Goal: Task Accomplishment & Management: Manage account settings

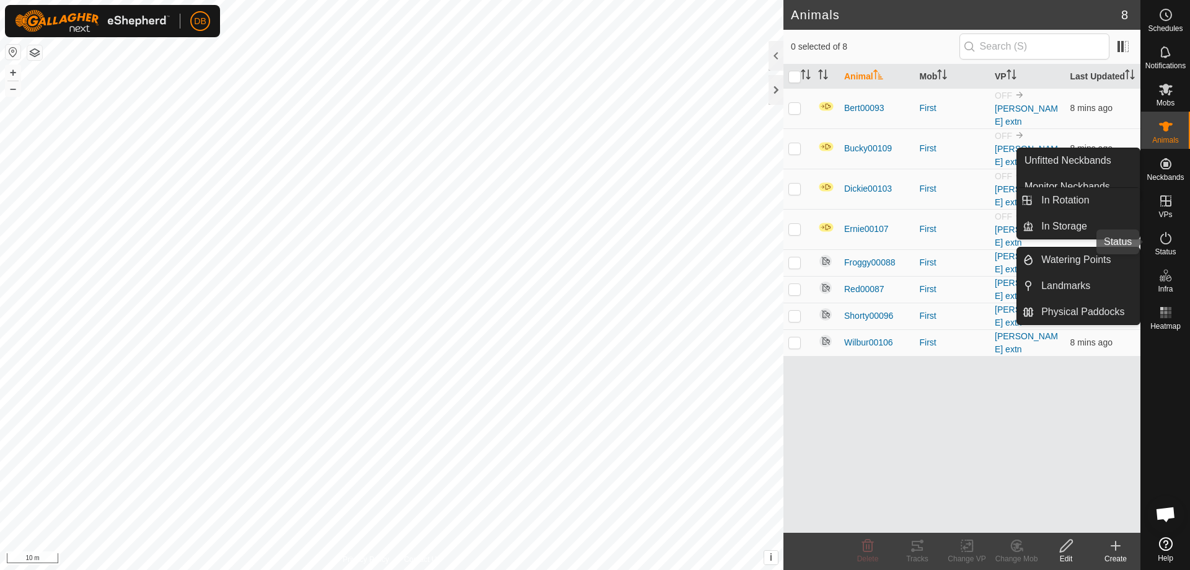
click at [1163, 249] on span "Status" at bounding box center [1165, 251] width 21 height 7
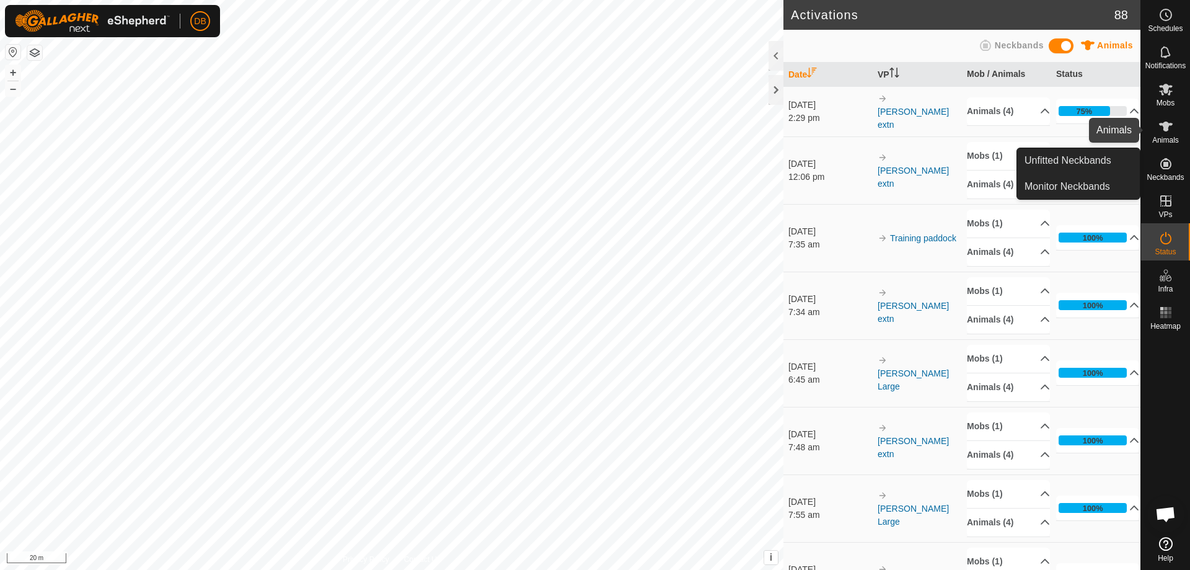
click at [1170, 142] on span "Animals" at bounding box center [1165, 139] width 27 height 7
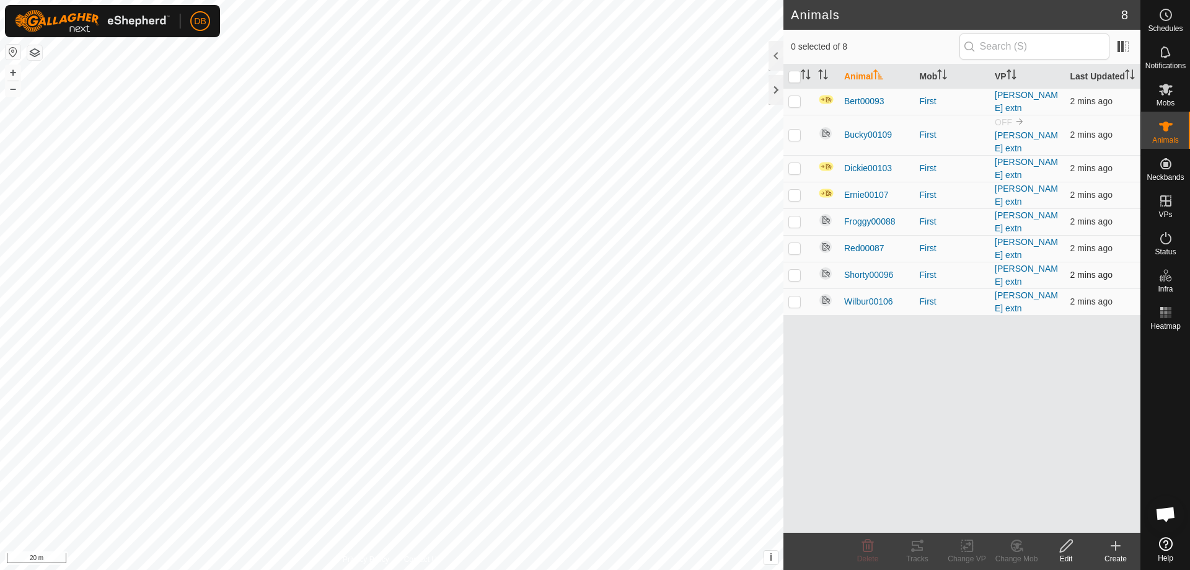
click at [793, 270] on p-checkbox at bounding box center [795, 275] width 12 height 10
click at [789, 270] on p-checkbox at bounding box center [795, 275] width 12 height 10
checkbox input "false"
click at [794, 243] on p-checkbox at bounding box center [795, 248] width 12 height 10
click at [792, 243] on p-checkbox at bounding box center [795, 248] width 12 height 10
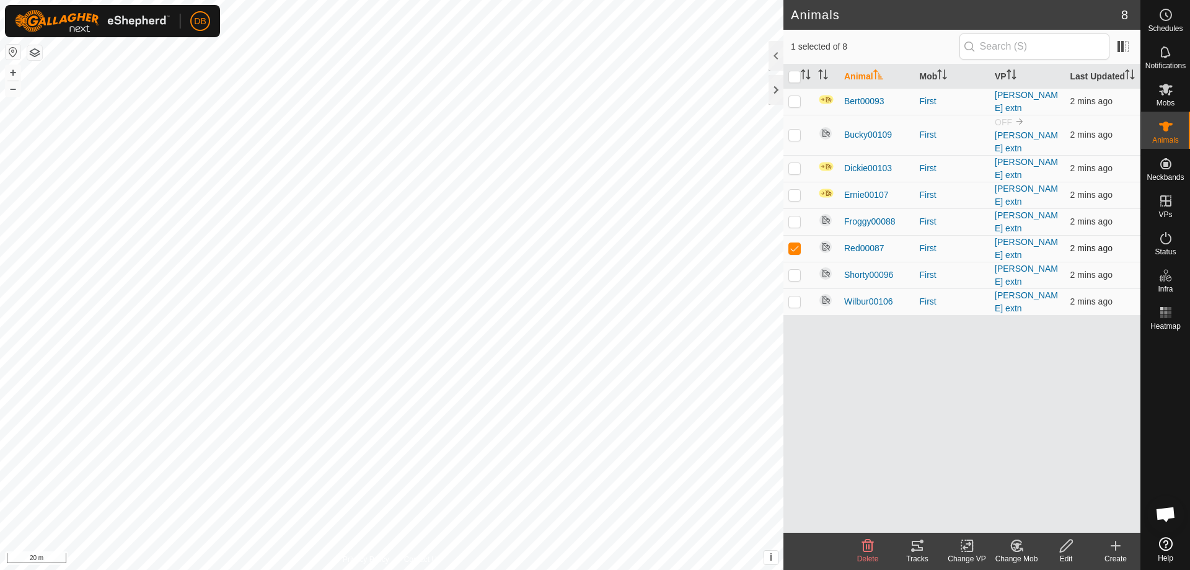
checkbox input "false"
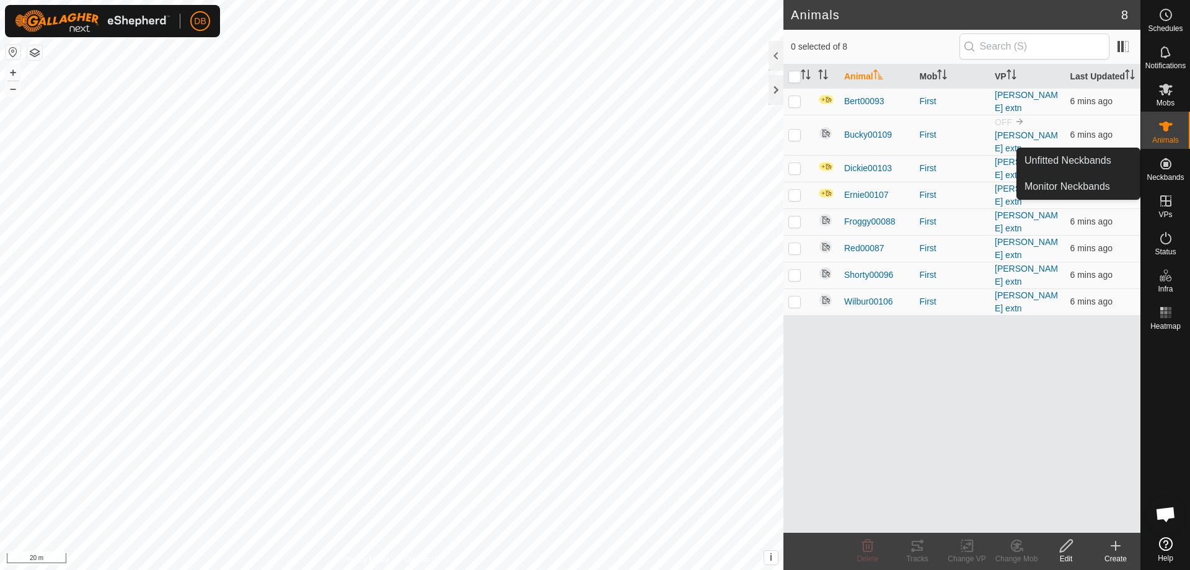
click at [1165, 169] on icon at bounding box center [1166, 163] width 11 height 11
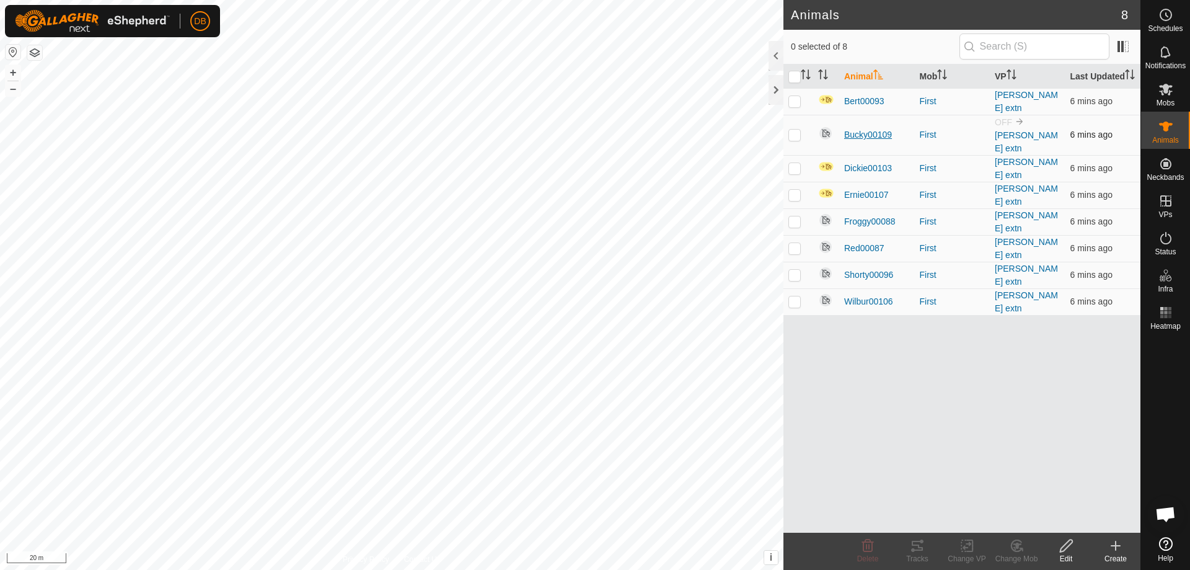
click at [867, 139] on span "Bucky00109" at bounding box center [868, 134] width 48 height 13
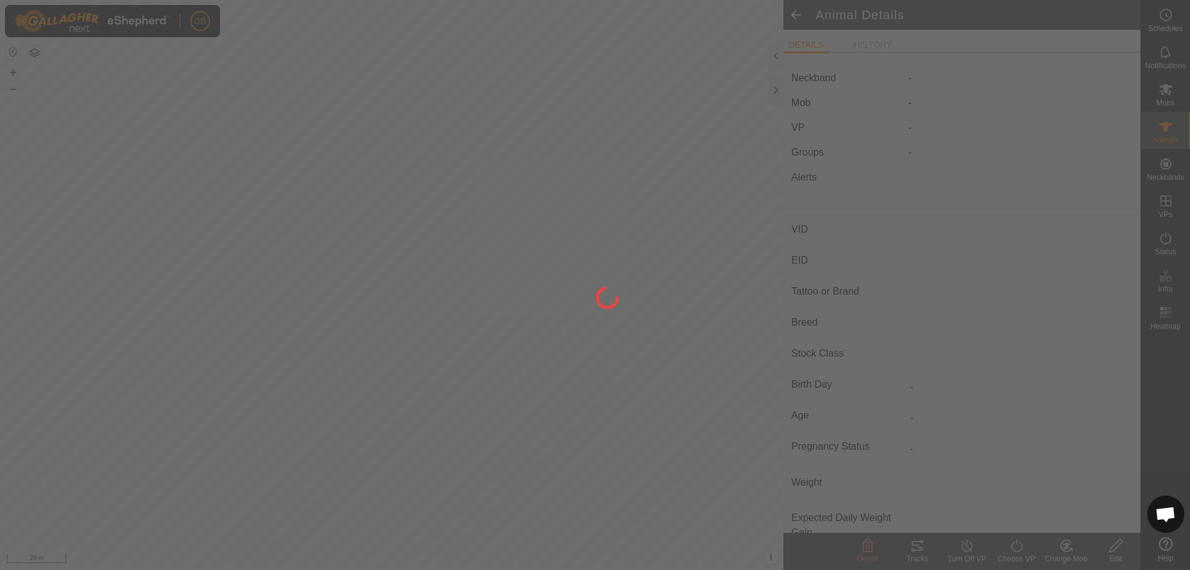
type input "Bucky00109"
type input "-"
type input "Red Pole"
type input "-"
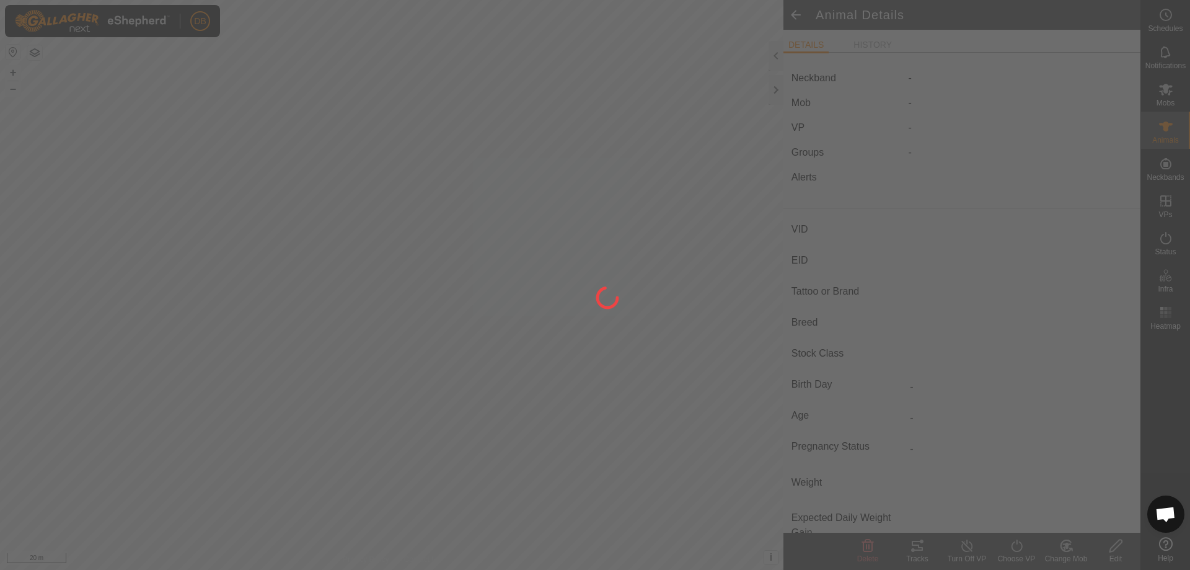
type input "0 kg"
type input "-"
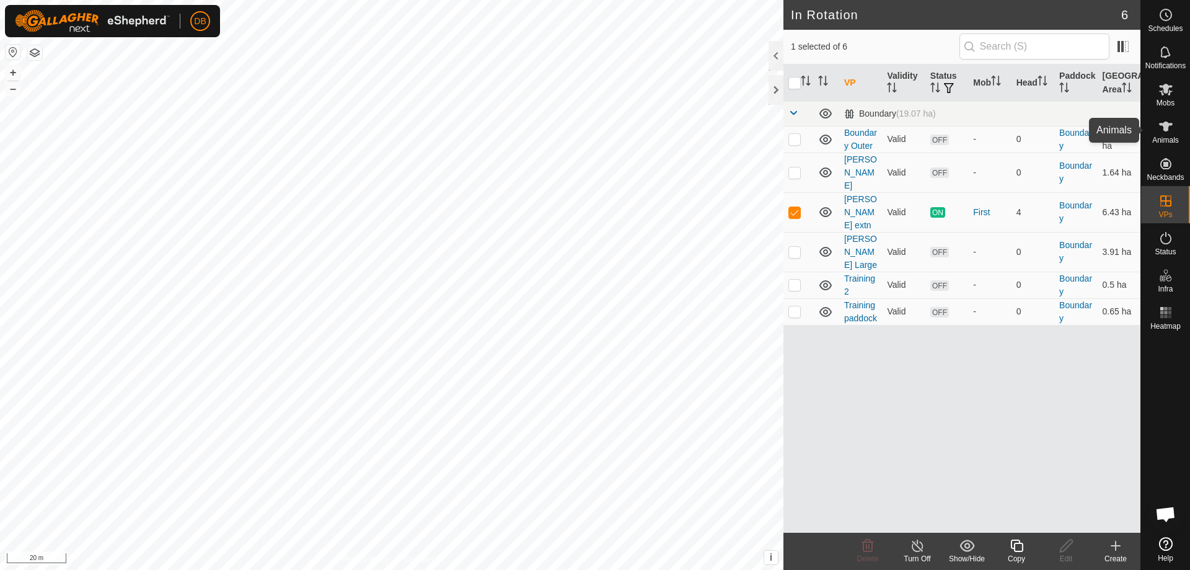
click at [1169, 139] on span "Animals" at bounding box center [1165, 139] width 27 height 7
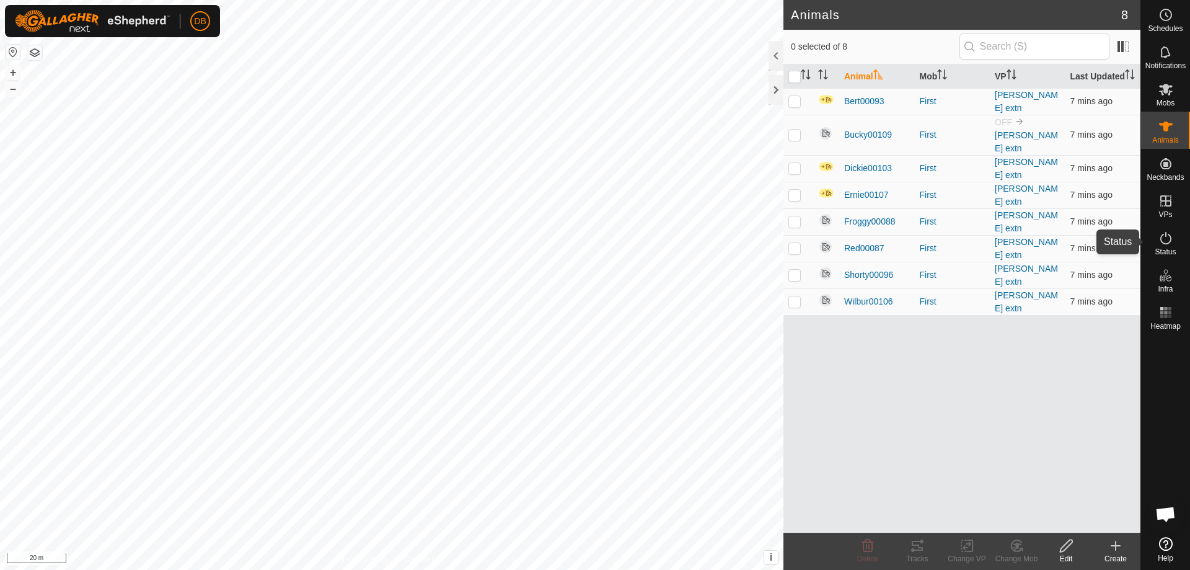
click at [1166, 242] on icon at bounding box center [1166, 238] width 15 height 15
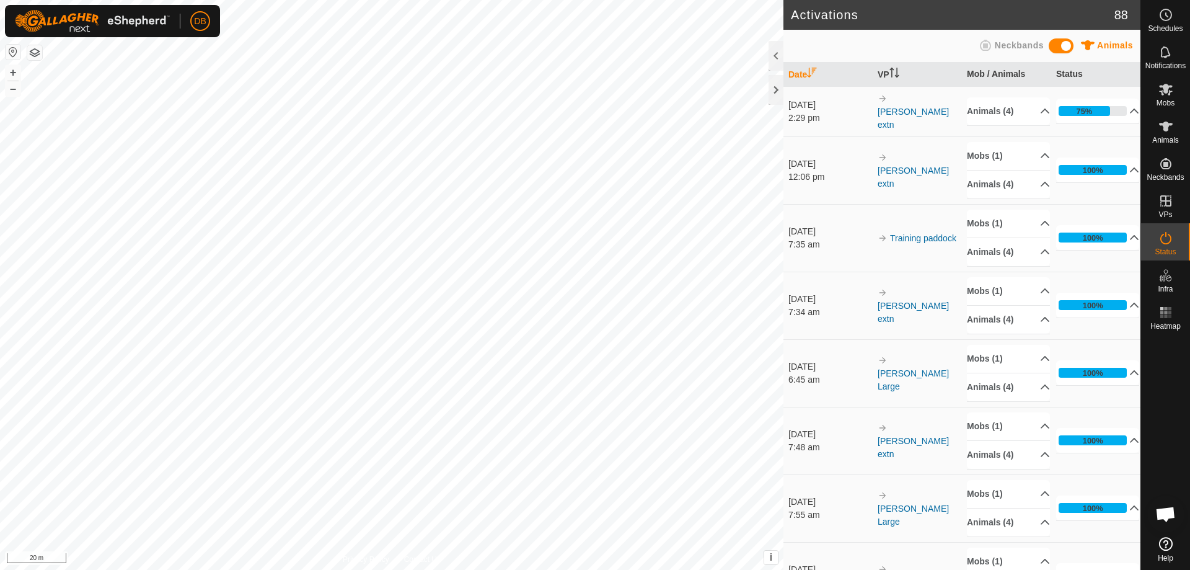
click at [1166, 242] on icon at bounding box center [1166, 238] width 15 height 15
click at [1166, 100] on span "Mobs" at bounding box center [1166, 102] width 18 height 7
